Goal: Task Accomplishment & Management: Manage account settings

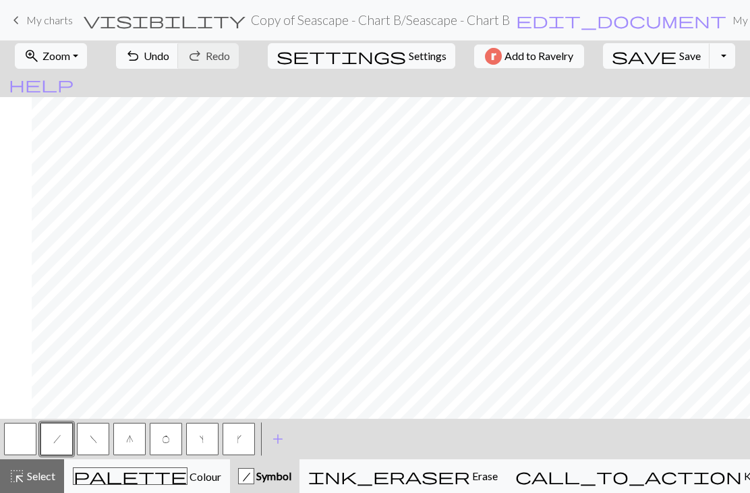
click at [384, 65] on button "settings Settings" at bounding box center [361, 56] width 187 height 26
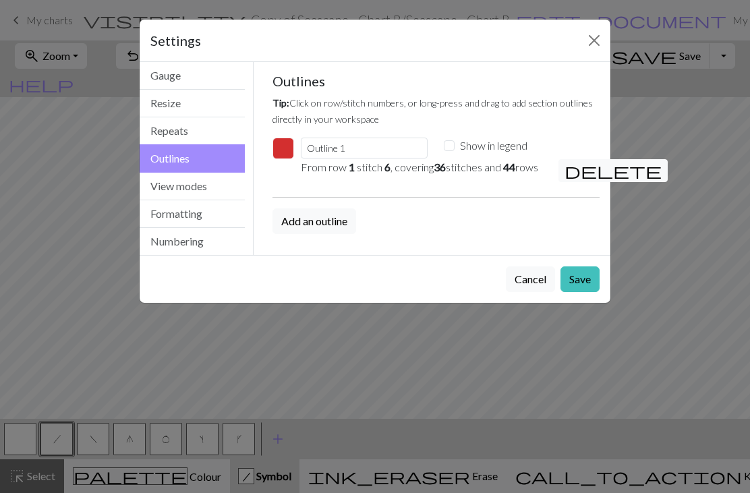
click at [571, 173] on span "delete" at bounding box center [612, 170] width 97 height 19
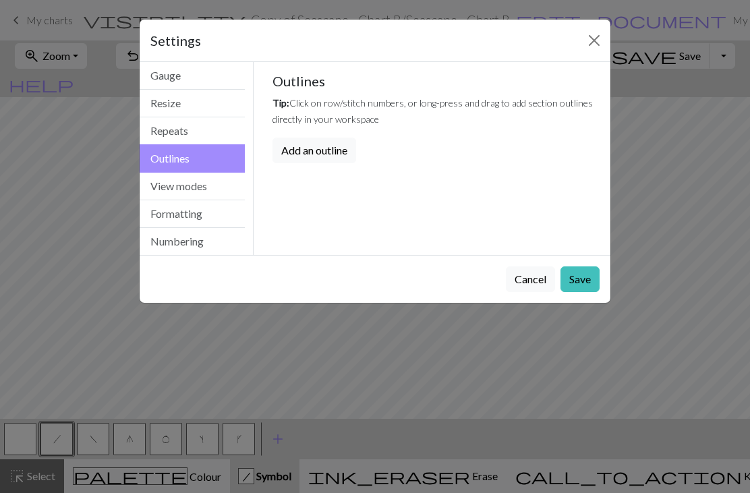
click at [580, 282] on button "Save" at bounding box center [579, 279] width 39 height 26
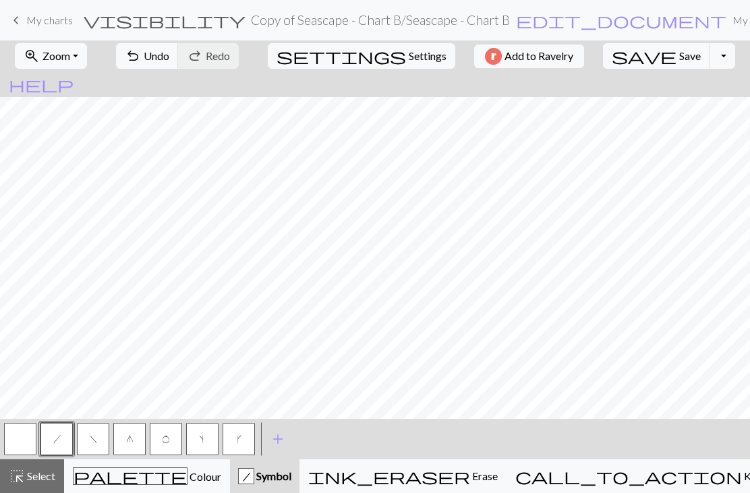
click at [408, 63] on span "Settings" at bounding box center [427, 56] width 38 height 16
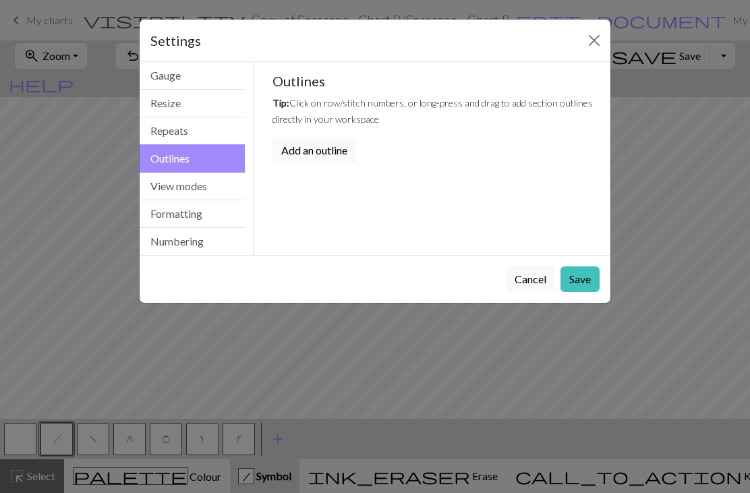
click at [214, 100] on button "Resize" at bounding box center [192, 104] width 105 height 28
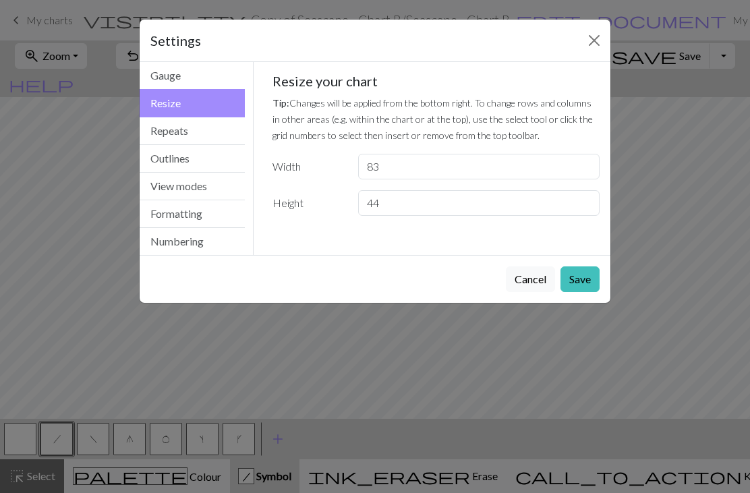
click at [217, 78] on button "Gauge" at bounding box center [192, 76] width 105 height 28
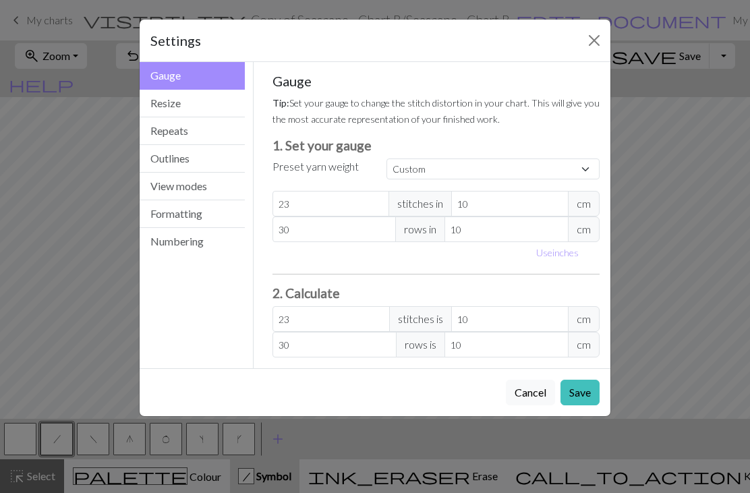
click at [216, 218] on button "Formatting" at bounding box center [192, 214] width 105 height 28
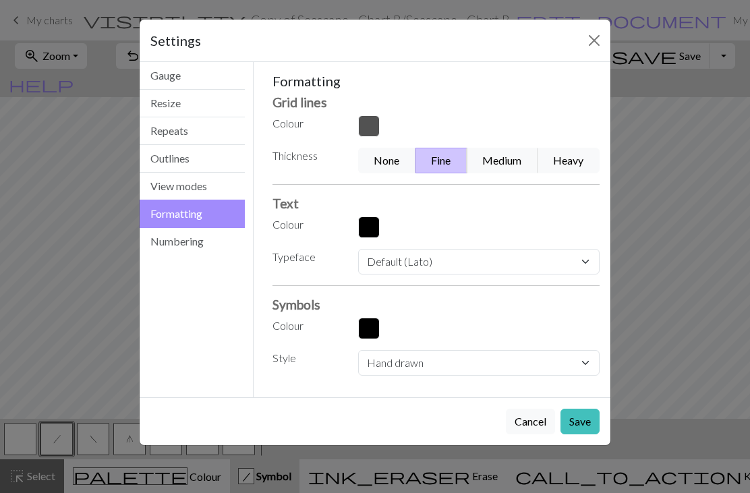
click at [445, 160] on button "Fine" at bounding box center [441, 161] width 52 height 26
click at [443, 365] on select "Normal Light Heavy Hand drawn" at bounding box center [478, 363] width 241 height 26
click at [437, 368] on select "Normal Light Heavy Hand drawn" at bounding box center [478, 363] width 241 height 26
click at [430, 369] on select "Normal Light Heavy Hand drawn" at bounding box center [478, 363] width 241 height 26
click at [364, 128] on button "button" at bounding box center [369, 126] width 22 height 22
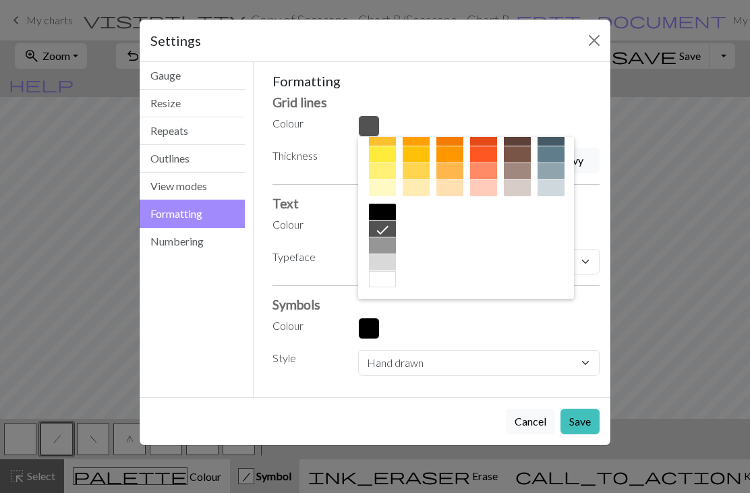
scroll to position [217, 0]
click at [383, 248] on div at bounding box center [382, 245] width 27 height 16
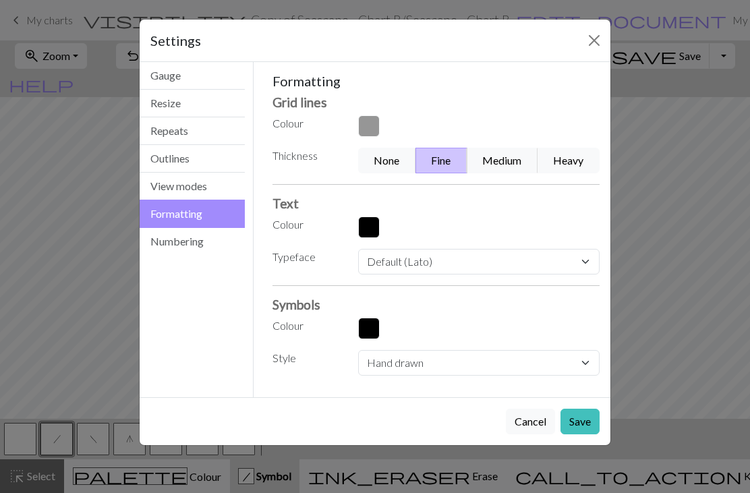
click at [580, 425] on button "Save" at bounding box center [579, 421] width 39 height 26
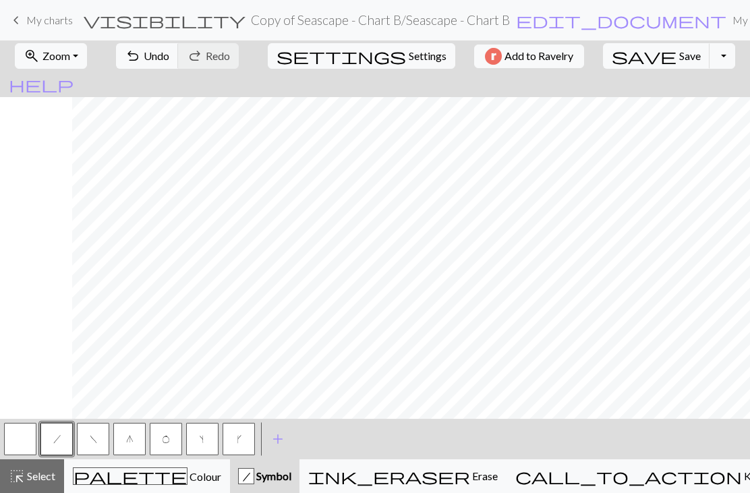
scroll to position [0, 167]
click at [408, 57] on span "Settings" at bounding box center [427, 56] width 38 height 16
select select "hand"
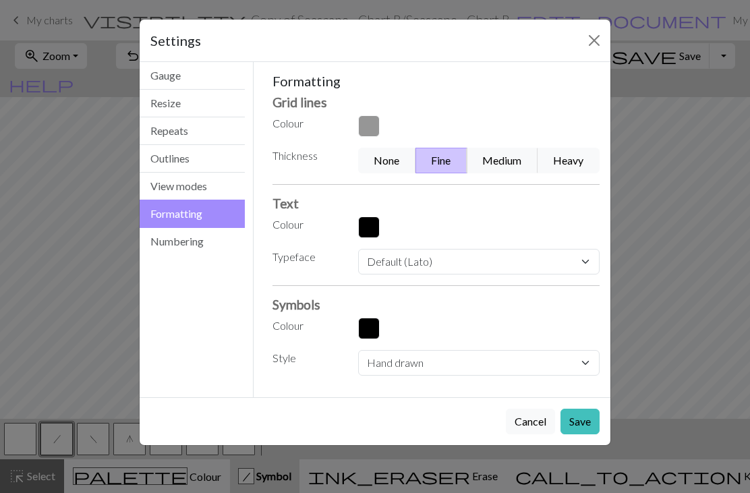
click at [371, 328] on button "button" at bounding box center [369, 328] width 22 height 22
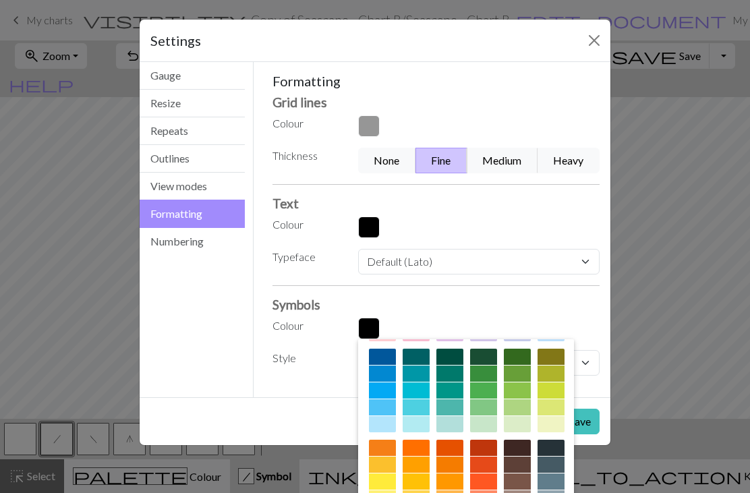
scroll to position [92, 0]
click at [454, 357] on div at bounding box center [449, 357] width 27 height 16
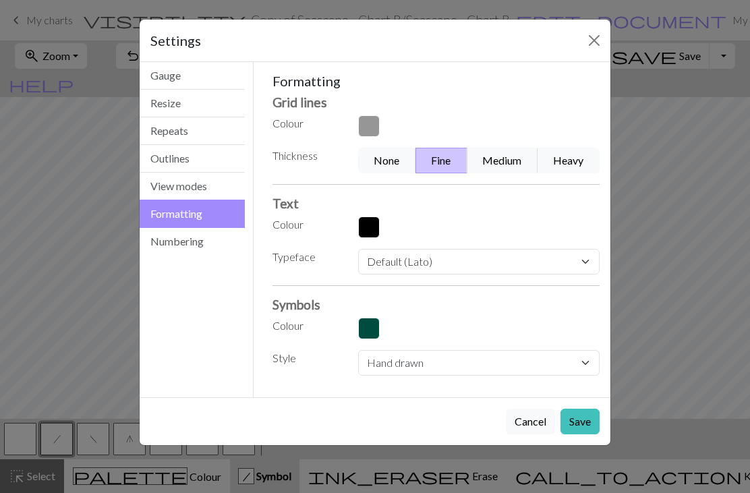
click at [580, 419] on button "Save" at bounding box center [579, 421] width 39 height 26
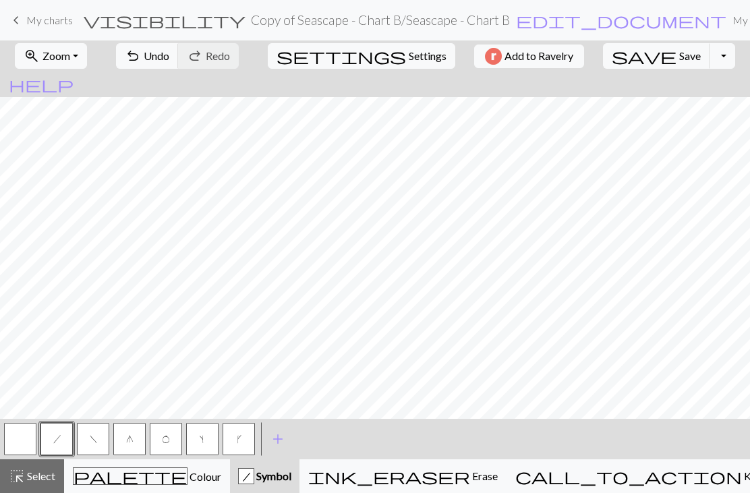
click at [408, 56] on span "Settings" at bounding box center [427, 56] width 38 height 16
select select "hand"
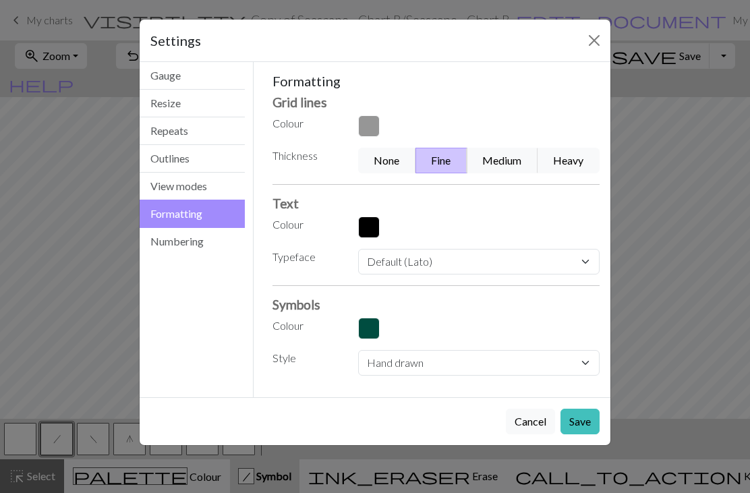
click at [372, 336] on button "button" at bounding box center [369, 328] width 22 height 22
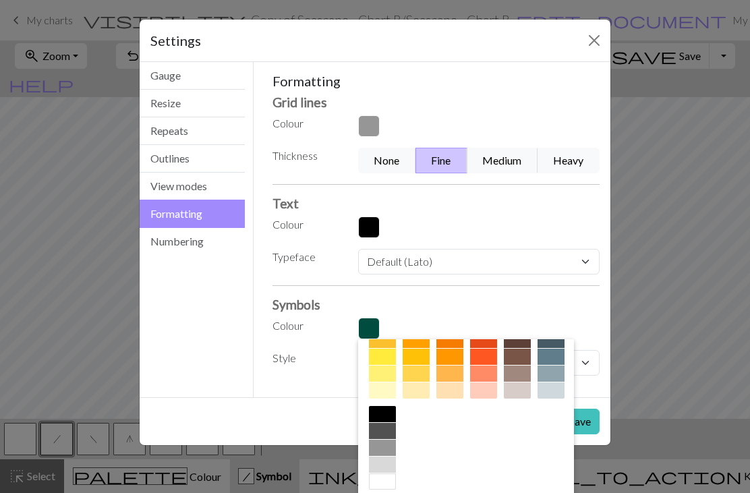
scroll to position [217, 0]
click at [385, 415] on div at bounding box center [382, 414] width 27 height 16
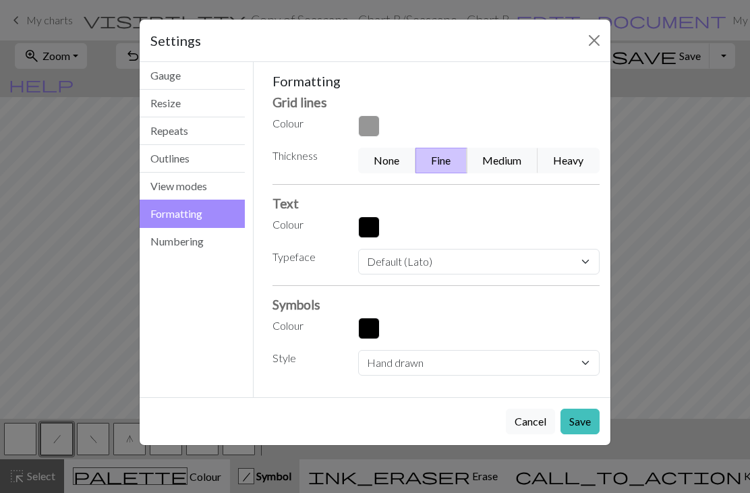
click at [367, 229] on button "button" at bounding box center [369, 227] width 22 height 22
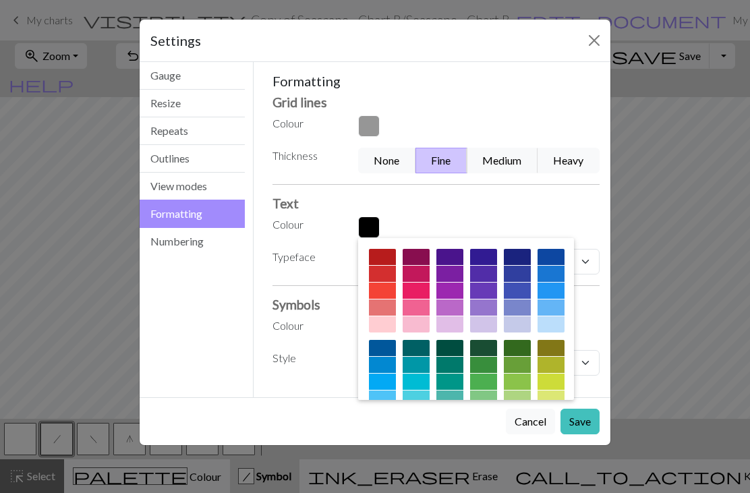
click at [365, 232] on button "button" at bounding box center [369, 227] width 22 height 22
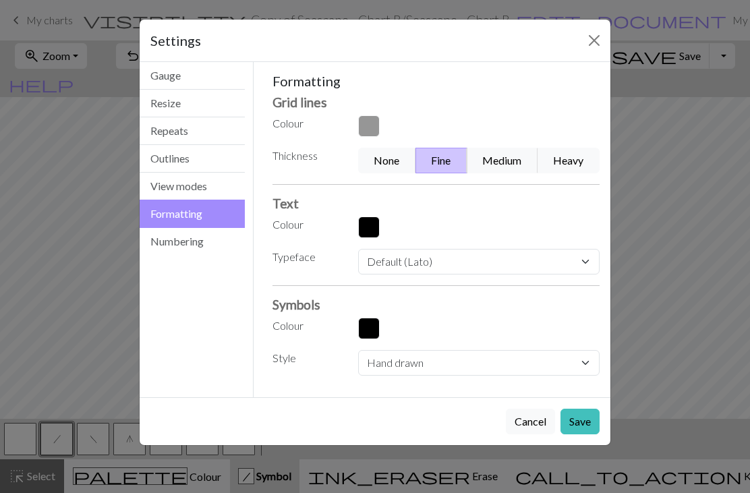
click at [370, 128] on button "button" at bounding box center [369, 126] width 22 height 22
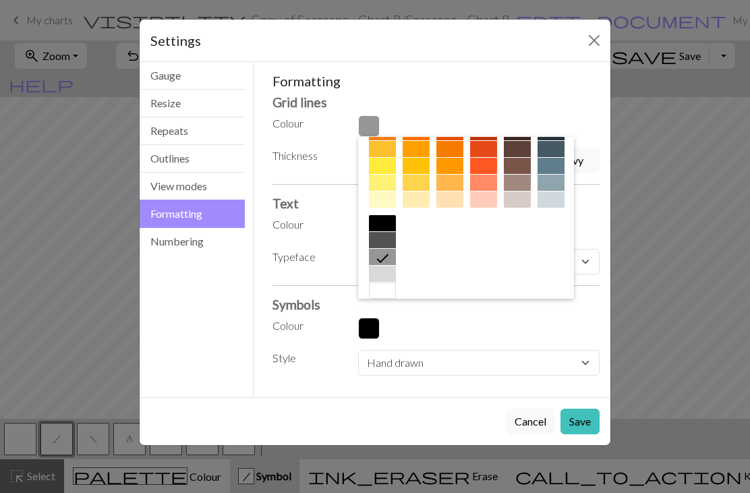
scroll to position [202, 0]
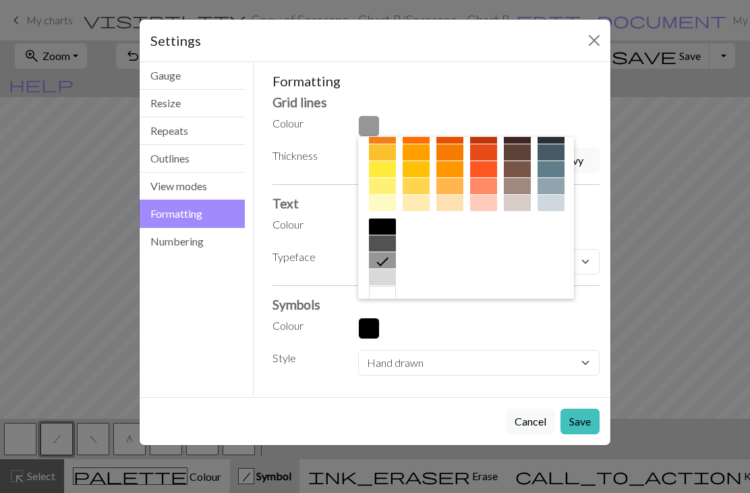
click at [386, 280] on div at bounding box center [382, 277] width 27 height 16
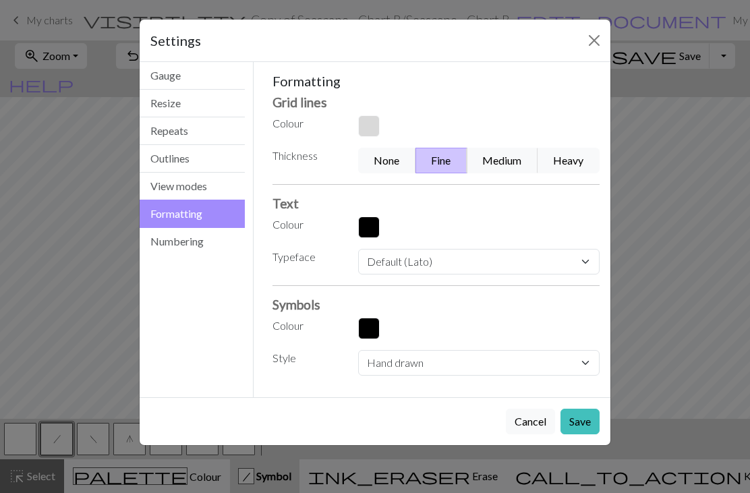
click at [580, 413] on button "Save" at bounding box center [579, 421] width 39 height 26
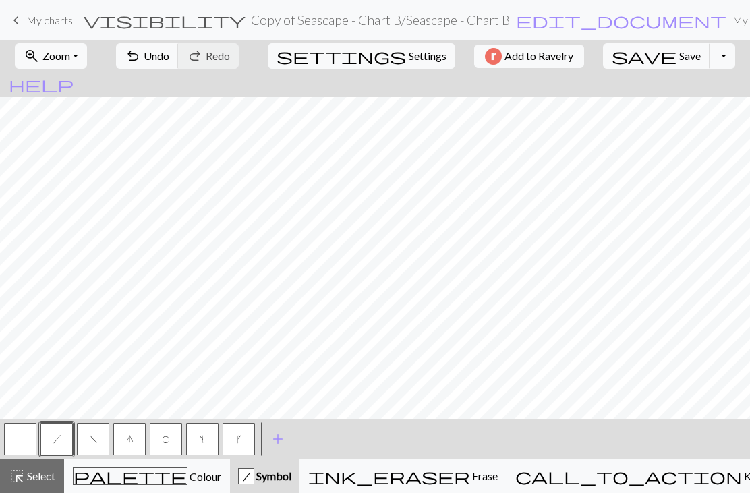
click at [709, 66] on button "Toggle Dropdown" at bounding box center [722, 56] width 26 height 26
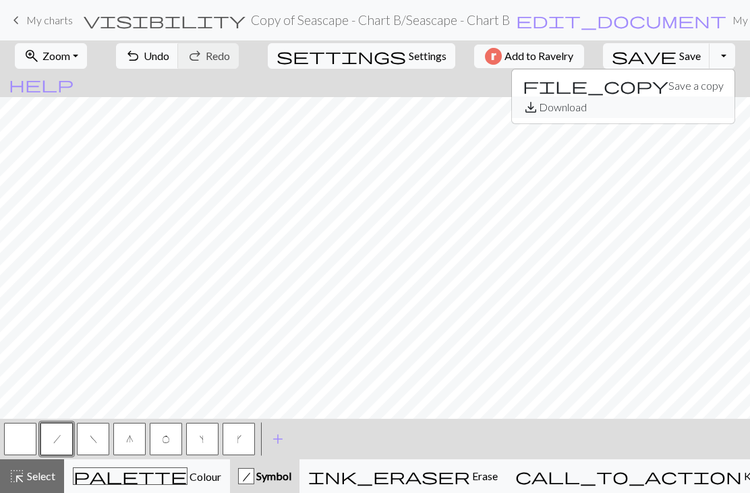
click at [638, 111] on button "save_alt Download" at bounding box center [623, 107] width 222 height 22
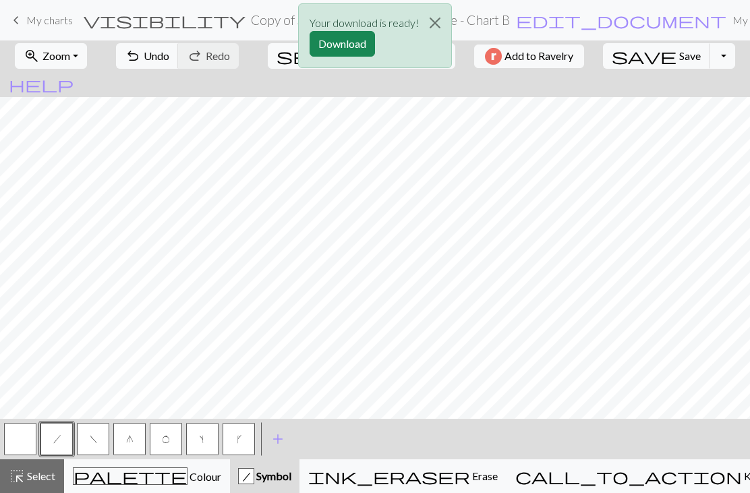
click at [343, 51] on button "Download" at bounding box center [341, 44] width 65 height 26
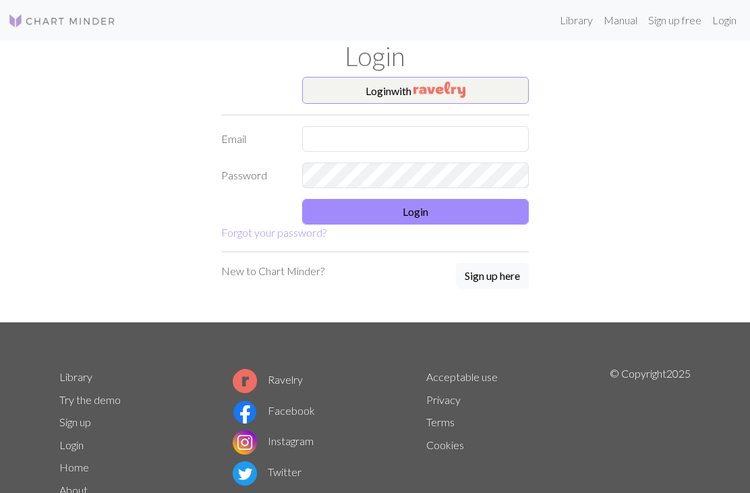
click at [485, 94] on button "Login with" at bounding box center [415, 90] width 226 height 27
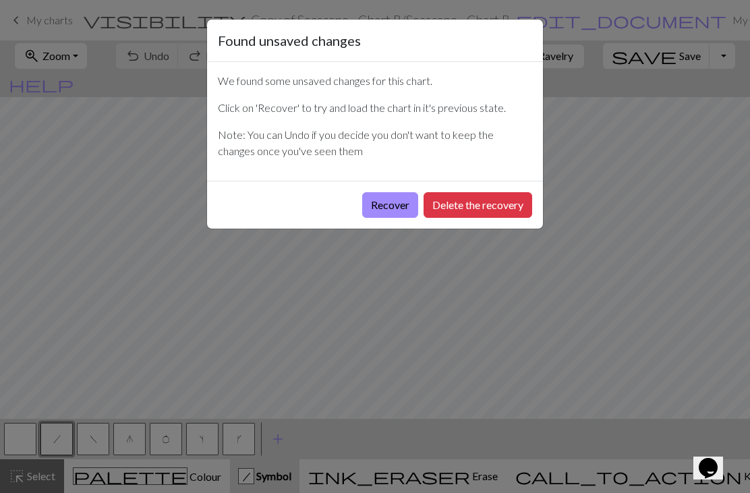
click at [384, 206] on button "Recover" at bounding box center [390, 205] width 56 height 26
